Goal: Find specific page/section: Find specific page/section

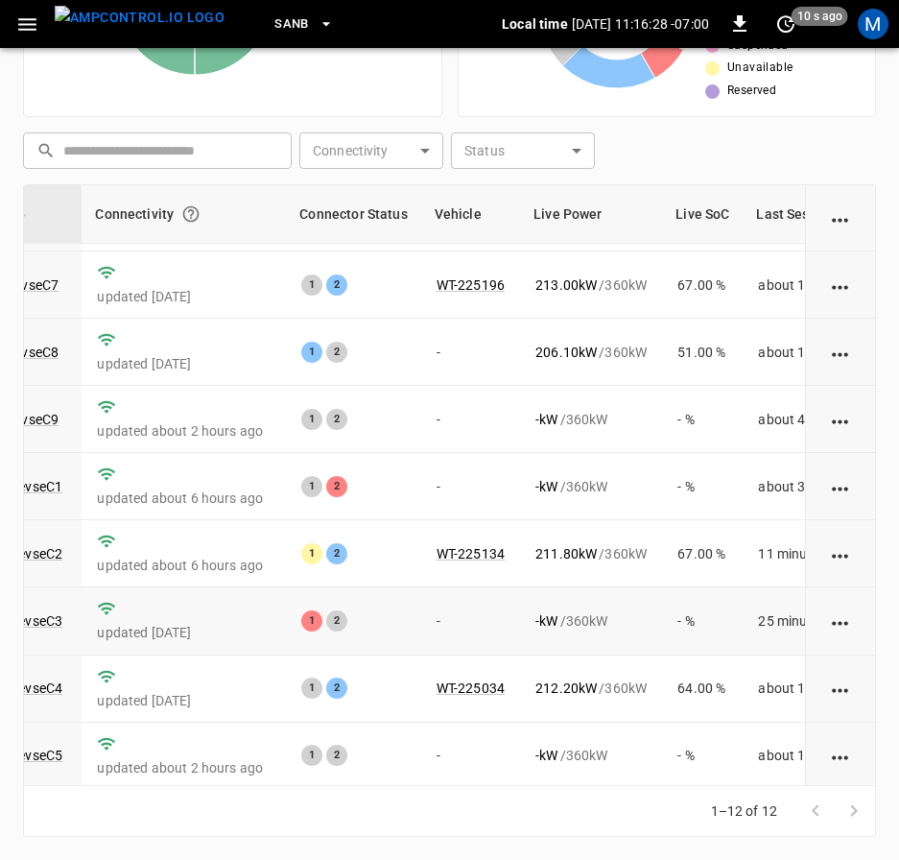
scroll to position [288, 216]
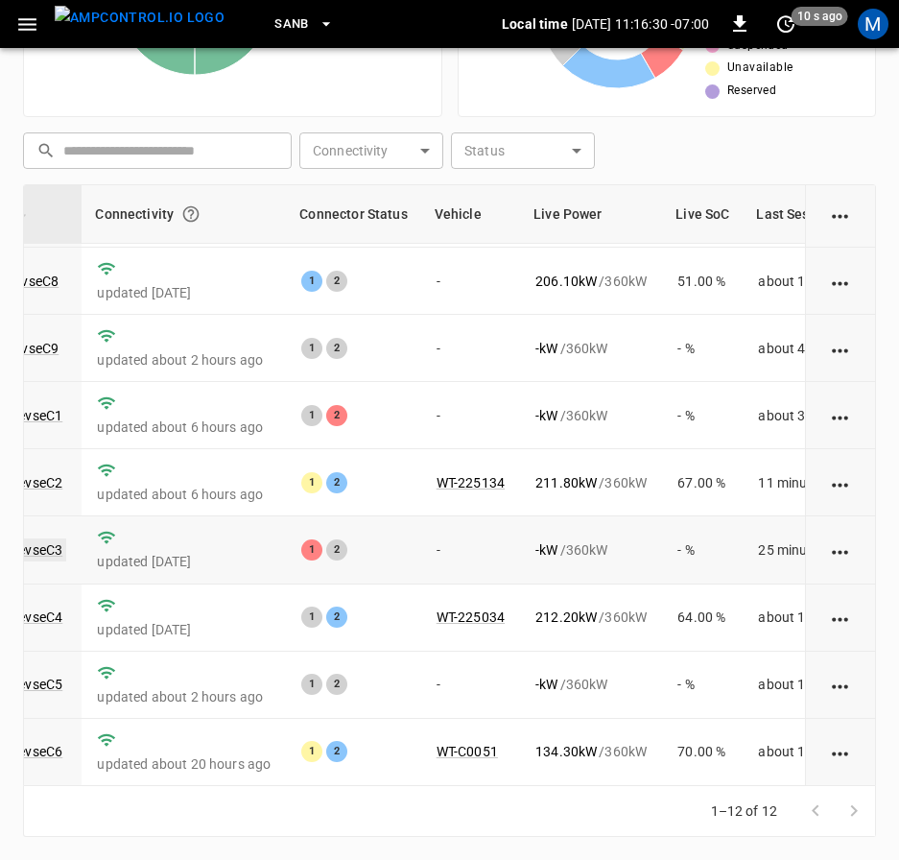
click at [47, 538] on link "ca-sb-sw-evseC3" at bounding box center [11, 549] width 110 height 23
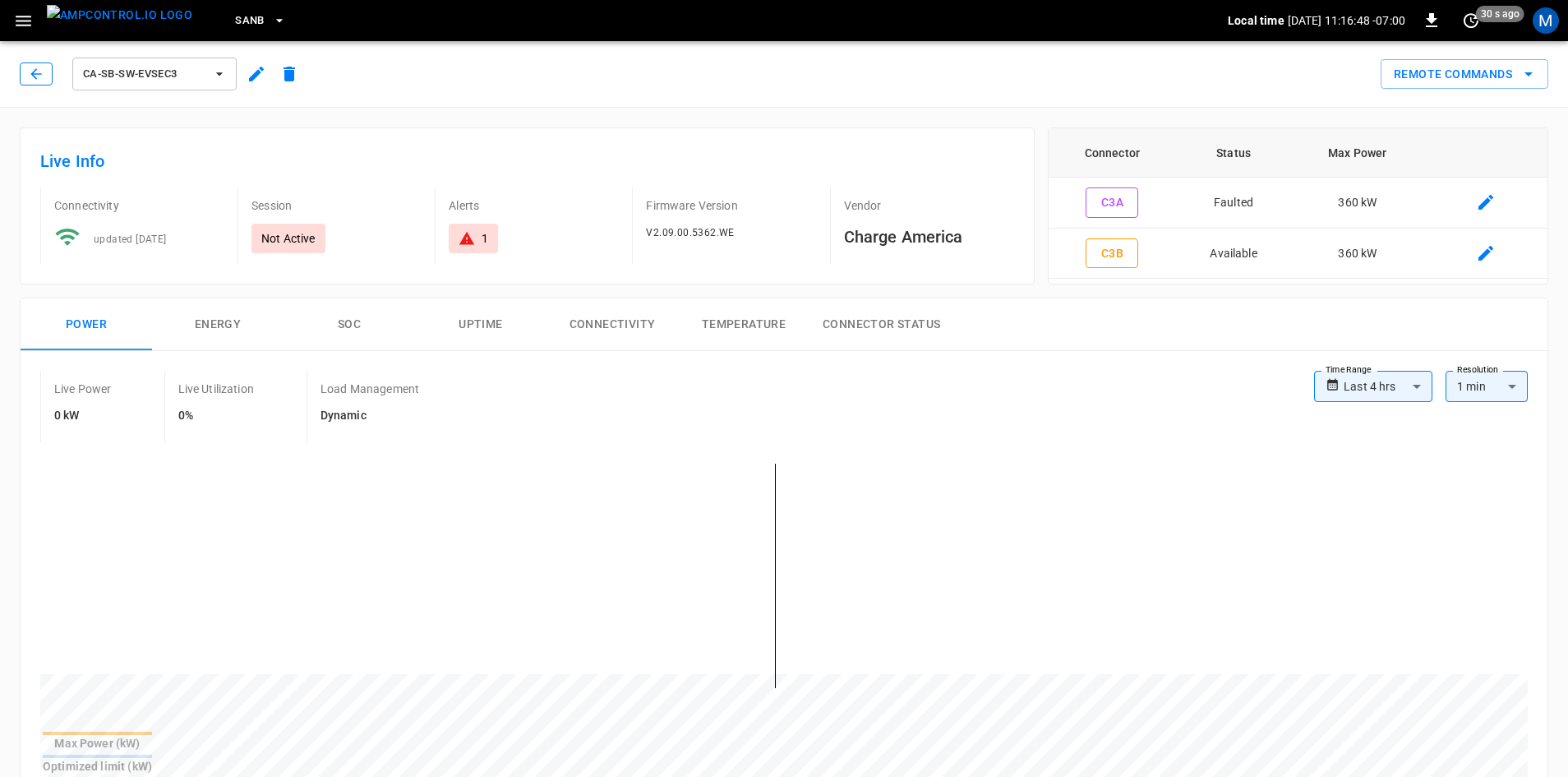
click at [36, 72] on icon "button" at bounding box center [36, 74] width 16 height 16
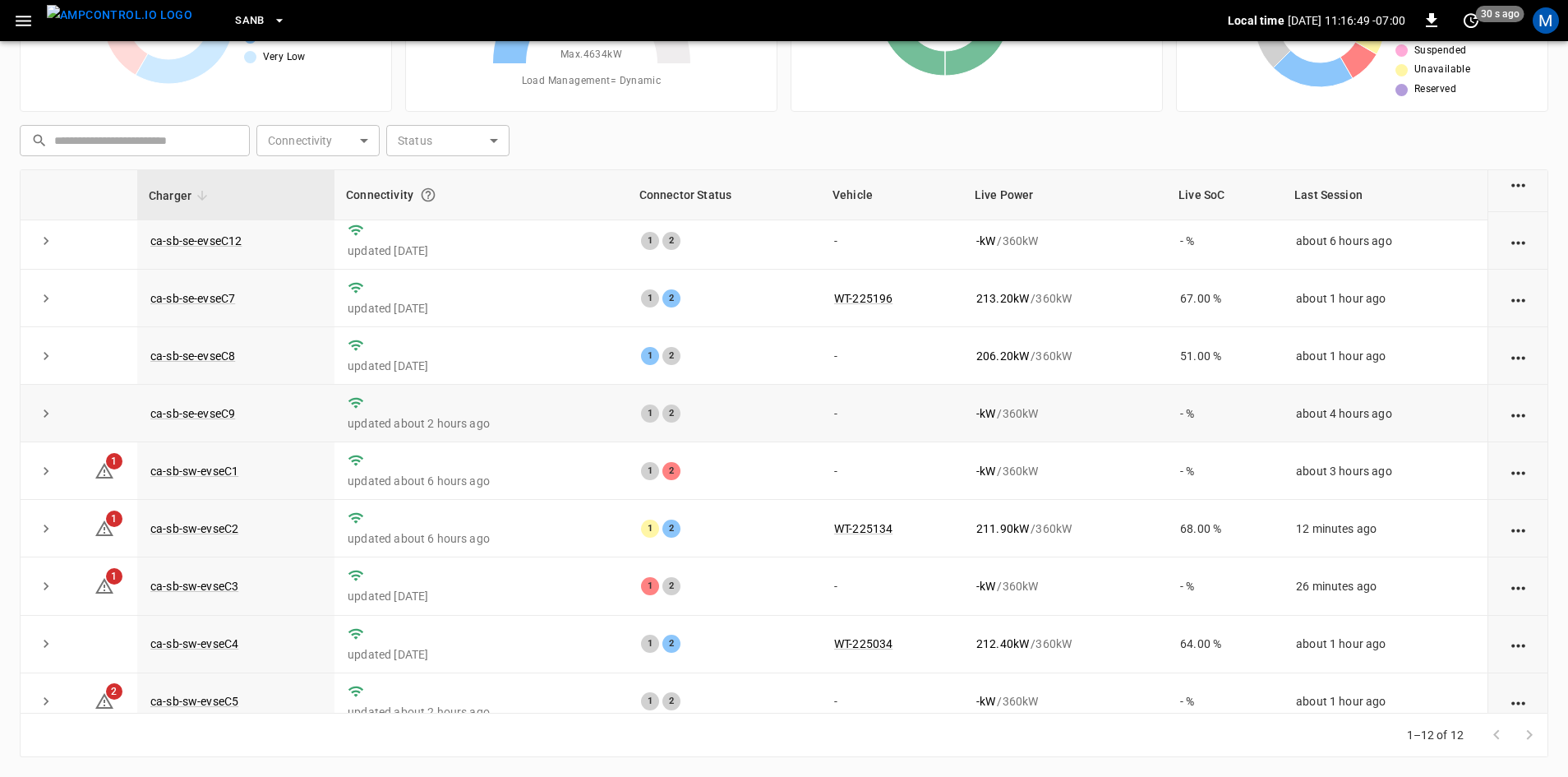
scroll to position [208, 0]
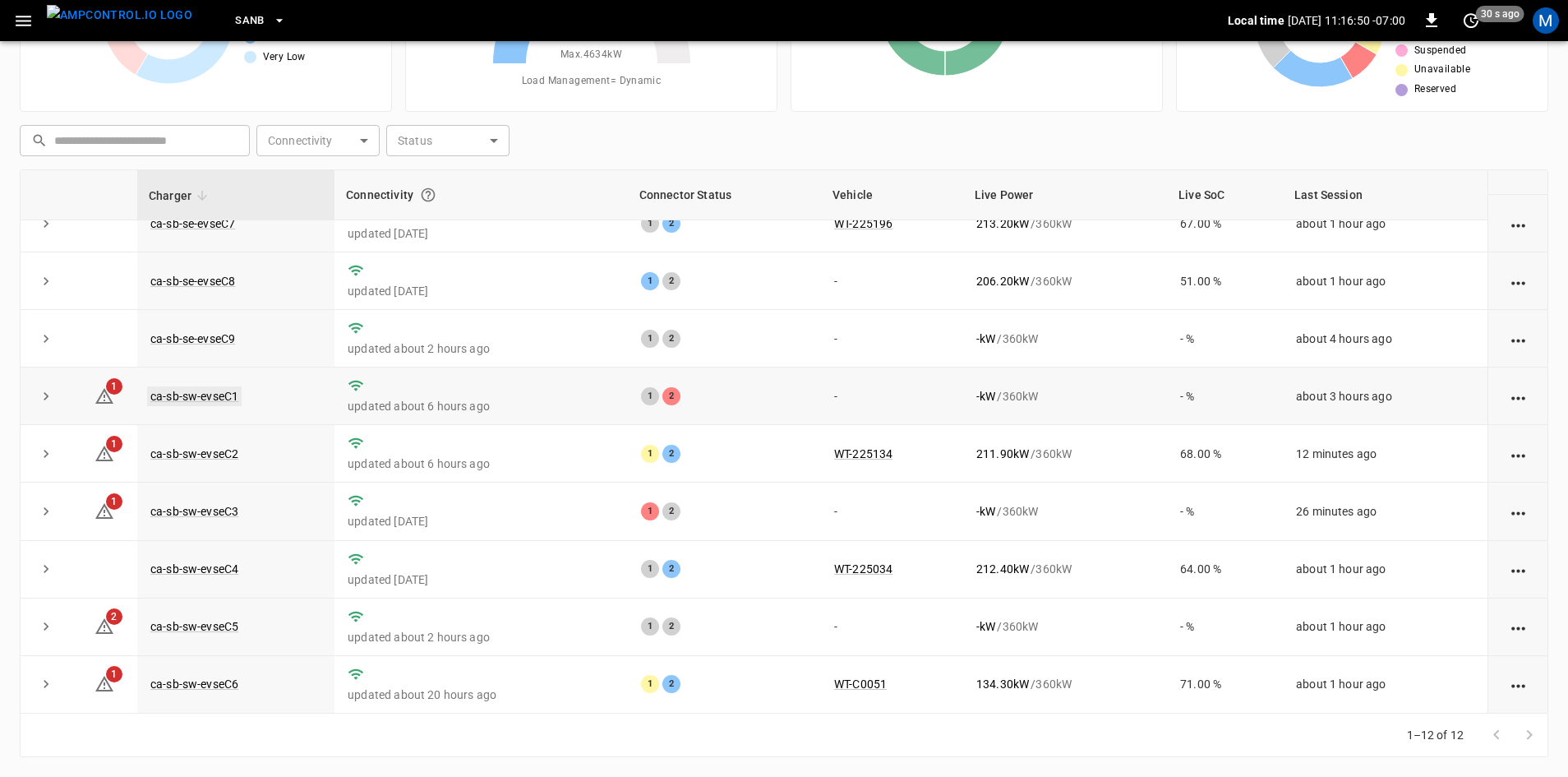
click at [219, 386] on link "ca-sb-sw-evseC1" at bounding box center [194, 396] width 94 height 20
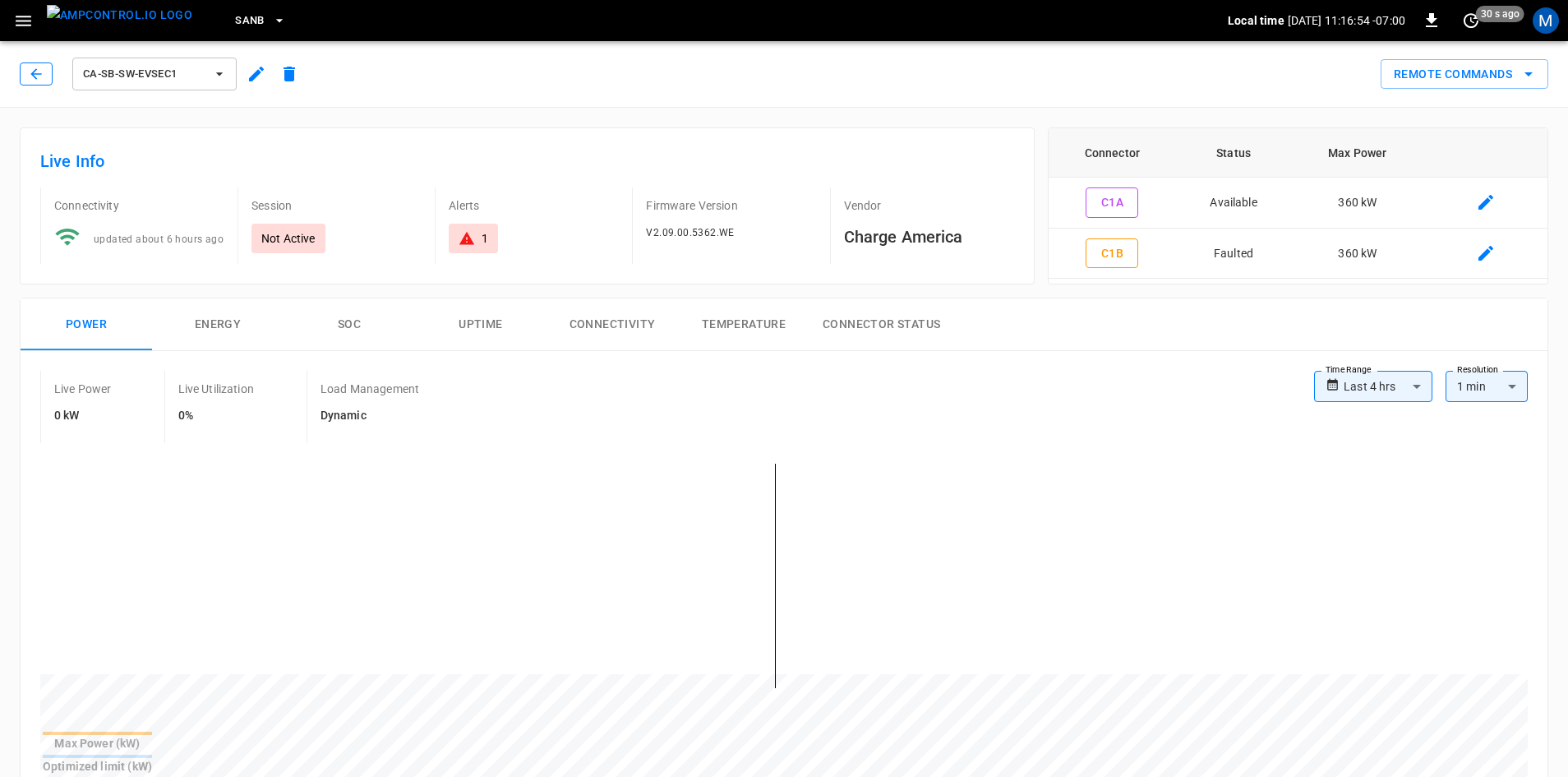
click at [32, 76] on icon "button" at bounding box center [36, 74] width 16 height 16
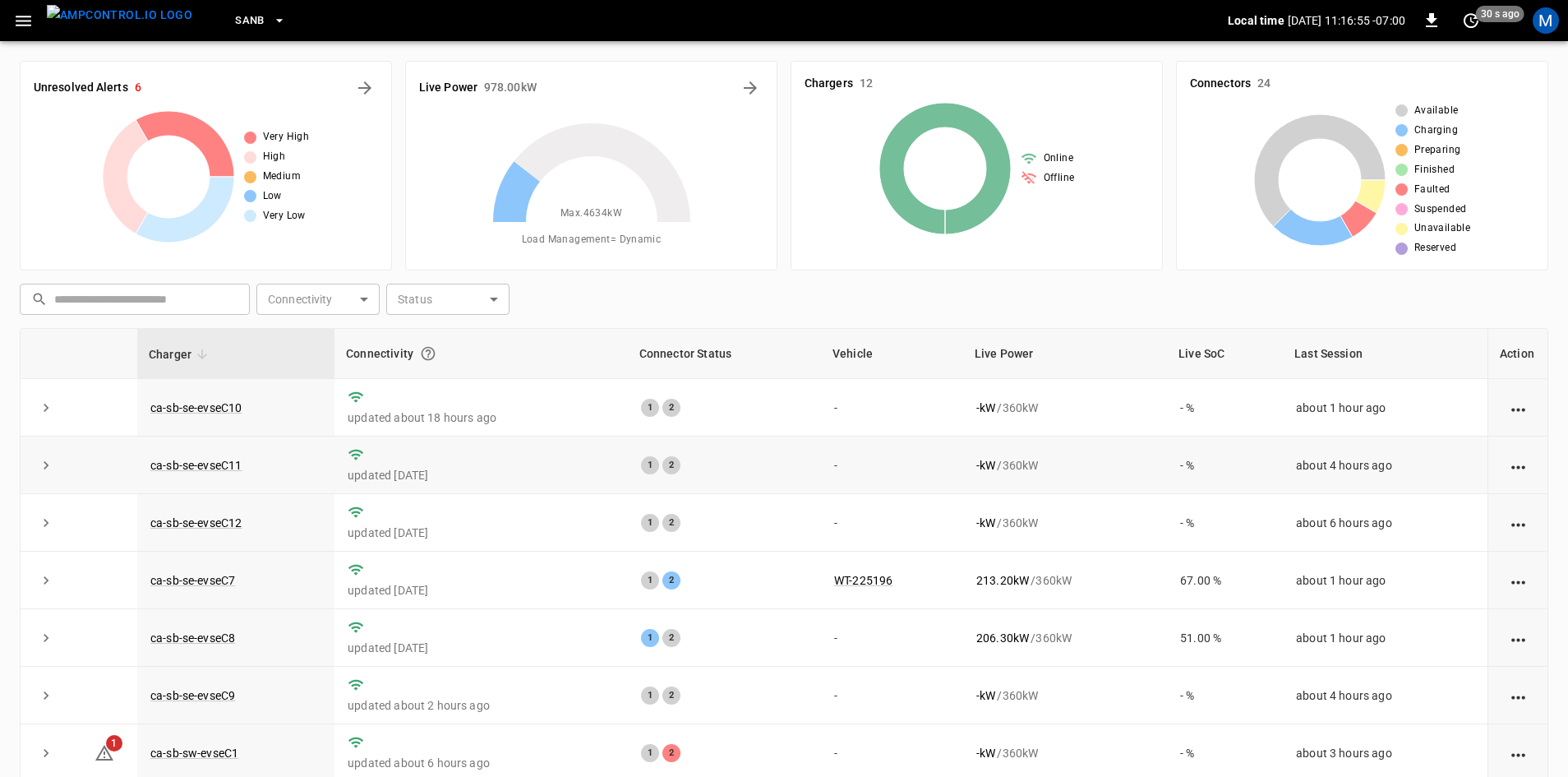
scroll to position [158, 0]
